Goal: Task Accomplishment & Management: Manage account settings

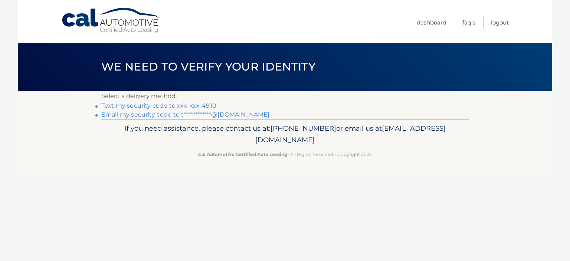
click at [195, 106] on link "Text my security code to xxx-xxx-4910" at bounding box center [158, 105] width 115 height 7
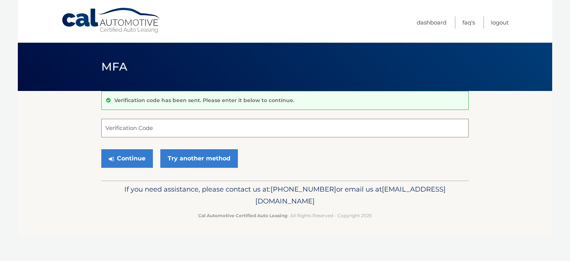
click at [189, 130] on input "Verification Code" at bounding box center [284, 128] width 367 height 19
type input "007315"
click at [141, 155] on button "Continue" at bounding box center [127, 158] width 52 height 19
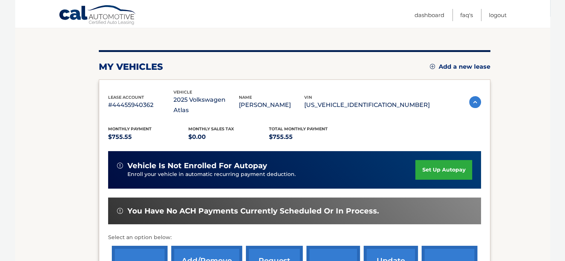
scroll to position [148, 0]
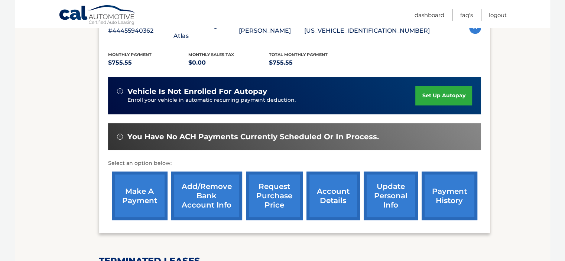
click at [139, 182] on link "make a payment" at bounding box center [140, 195] width 56 height 49
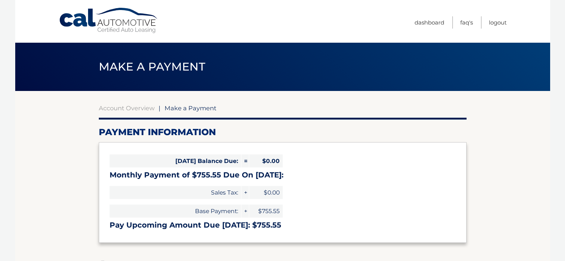
select select "NDgyM2Q5MzgtZDBmMi00MzJlLWE0NWMtYWQ0ZDU5YjU3OTFi"
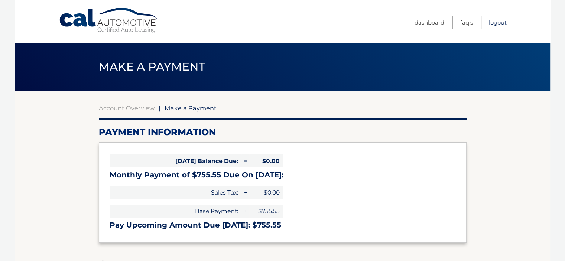
click at [496, 22] on link "Logout" at bounding box center [497, 22] width 18 height 12
